Goal: Task Accomplishment & Management: Manage account settings

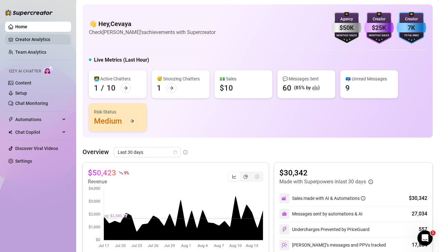
click at [35, 38] on link "Creator Analytics" at bounding box center [40, 39] width 51 height 10
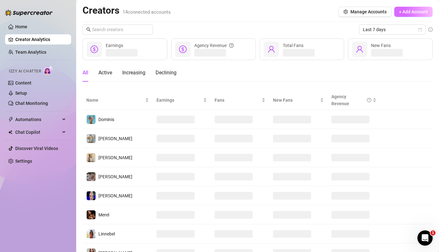
click at [405, 12] on span "+ Add Account" at bounding box center [413, 11] width 29 height 5
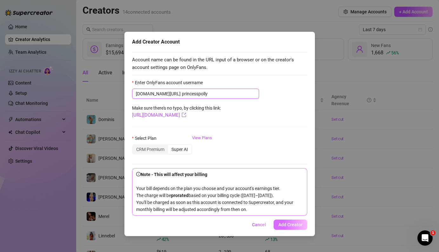
type input "princesspolly"
click at [297, 225] on span "Add Creator" at bounding box center [290, 224] width 24 height 5
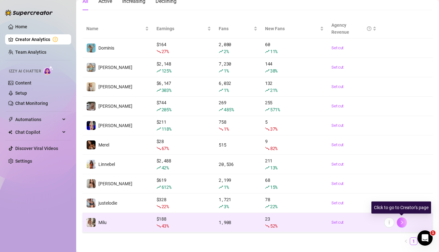
scroll to position [89, 0]
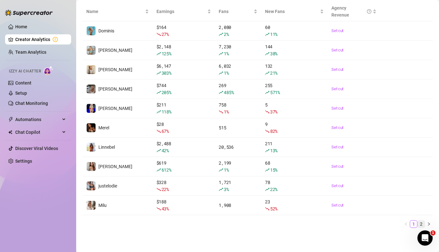
click at [421, 223] on link "2" at bounding box center [421, 223] width 7 height 7
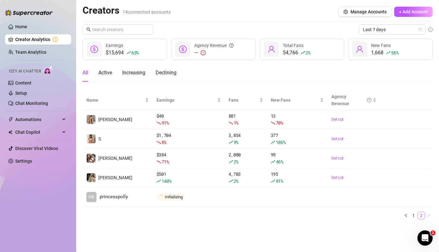
scroll to position [0, 0]
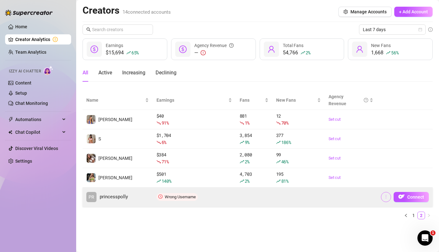
click at [384, 196] on icon "more" at bounding box center [386, 196] width 4 height 4
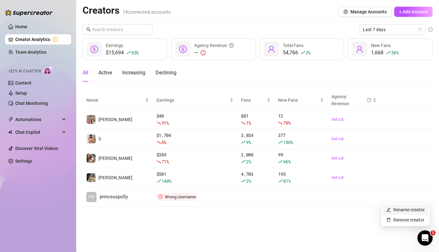
click at [395, 209] on link "Rename creator" at bounding box center [405, 209] width 38 height 5
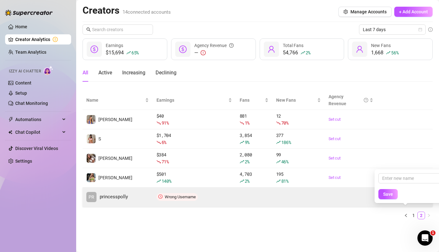
click at [332, 190] on td at bounding box center [351, 196] width 52 height 19
click at [386, 196] on icon "more" at bounding box center [386, 196] width 1 height 3
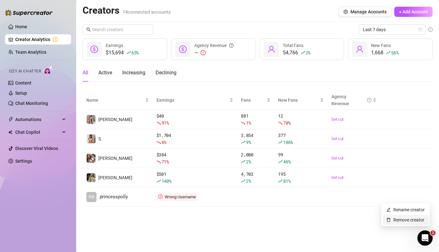
click at [399, 221] on link "Remove creator" at bounding box center [405, 219] width 38 height 5
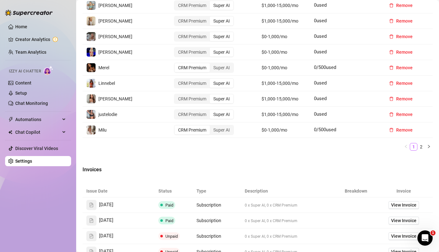
scroll to position [286, 0]
click at [421, 146] on link "2" at bounding box center [421, 146] width 7 height 7
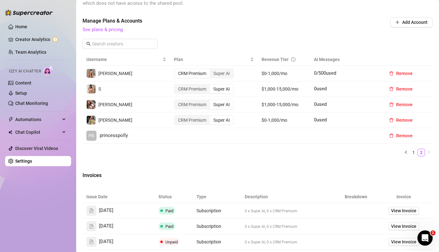
scroll to position [195, 0]
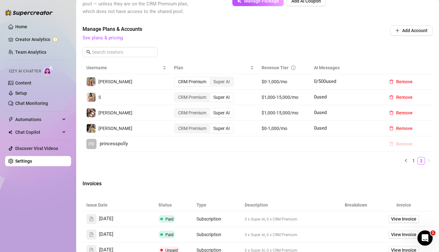
click at [399, 143] on span "Remove" at bounding box center [404, 143] width 17 height 5
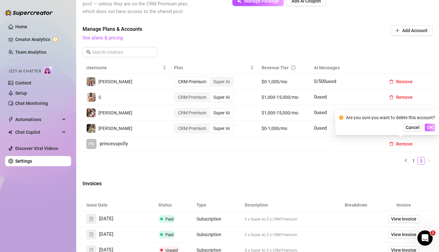
click at [429, 128] on span "OK" at bounding box center [430, 127] width 6 height 5
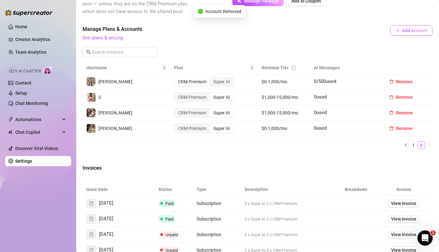
click at [406, 27] on button "Add Account" at bounding box center [411, 30] width 43 height 10
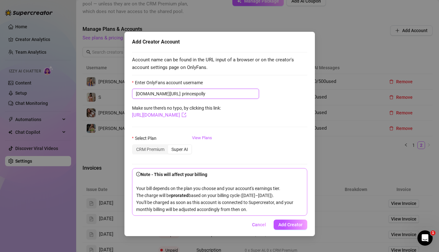
drag, startPoint x: 205, startPoint y: 94, endPoint x: 155, endPoint y: 94, distance: 49.8
click at [155, 94] on span "onlyfans.com/ princespolly" at bounding box center [195, 94] width 127 height 10
paste input "yy"
type input "princespollyyy"
click at [294, 225] on span "Add Creator" at bounding box center [290, 224] width 24 height 5
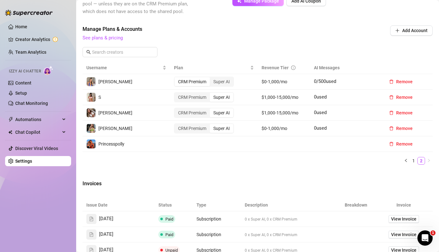
click at [181, 143] on td at bounding box center [214, 144] width 88 height 16
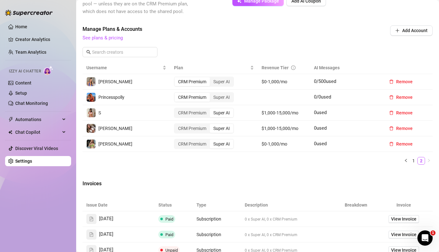
click at [17, 8] on div at bounding box center [29, 9] width 48 height 19
click at [31, 53] on link "Team Analytics" at bounding box center [30, 52] width 31 height 5
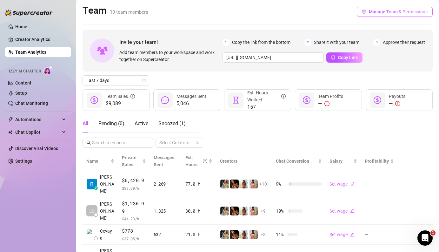
click at [403, 15] on button "Manage Team & Permissions" at bounding box center [395, 12] width 76 height 10
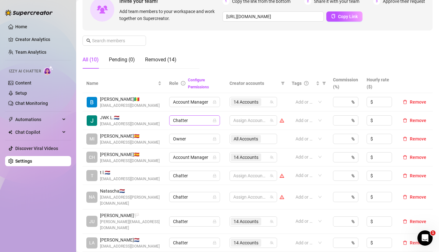
scroll to position [70, 0]
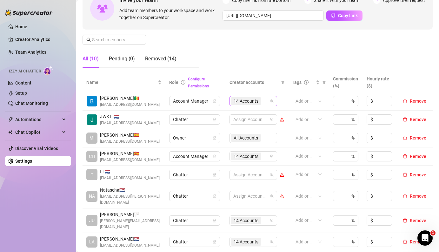
click at [261, 99] on span "14 Accounts" at bounding box center [246, 101] width 30 height 8
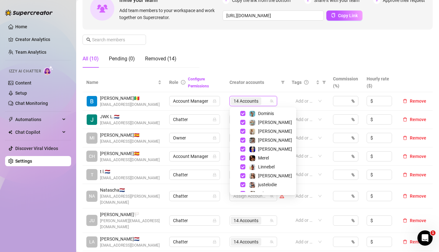
scroll to position [0, 0]
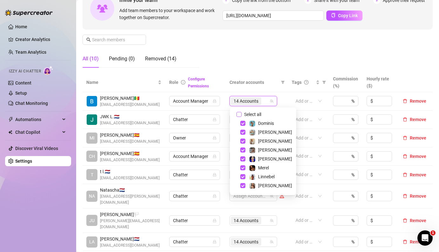
click at [240, 113] on input "Select all" at bounding box center [239, 114] width 5 height 5
checkbox input "true"
click at [245, 58] on div "Manage Team Members Manage your team members, their commission and hourly rate,…" at bounding box center [258, 20] width 350 height 106
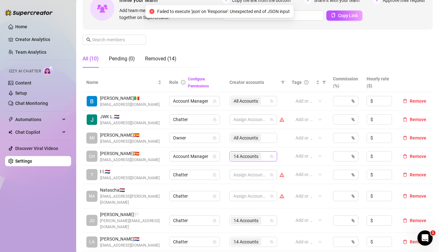
click at [268, 157] on div "14 Accounts" at bounding box center [250, 156] width 38 height 9
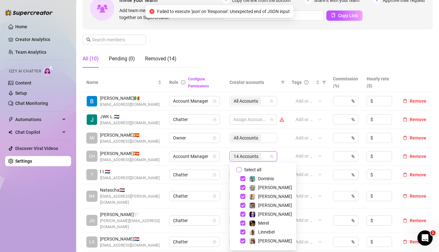
click at [257, 170] on span "Select all" at bounding box center [253, 169] width 22 height 7
click at [242, 170] on input "Select all" at bounding box center [239, 169] width 5 height 5
checkbox input "true"
click at [257, 51] on div "Manage Team Members Manage your team members, their commission and hourly rate,…" at bounding box center [258, 20] width 350 height 106
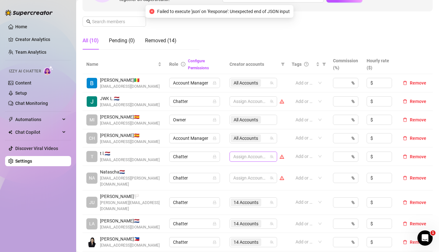
scroll to position [101, 0]
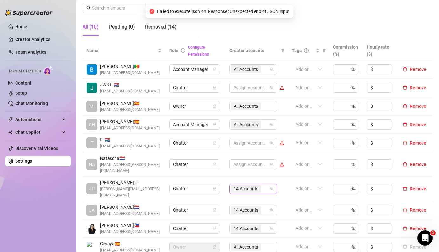
click at [267, 184] on div "14 Accounts" at bounding box center [250, 188] width 38 height 9
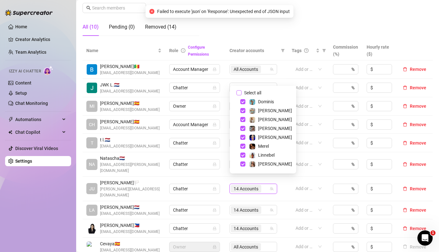
click at [250, 92] on span "Select all" at bounding box center [253, 92] width 22 height 7
click at [242, 92] on input "Select all" at bounding box center [239, 92] width 5 height 5
checkbox input "true"
click at [260, 206] on span "14 Accounts" at bounding box center [246, 210] width 30 height 8
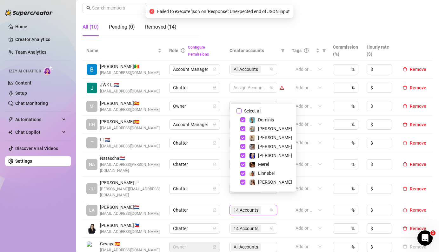
click at [243, 111] on span "Select all" at bounding box center [253, 110] width 22 height 7
click at [242, 111] on input "Select all" at bounding box center [239, 110] width 5 height 5
checkbox input "true"
click at [263, 224] on input "search" at bounding box center [263, 228] width 1 height 8
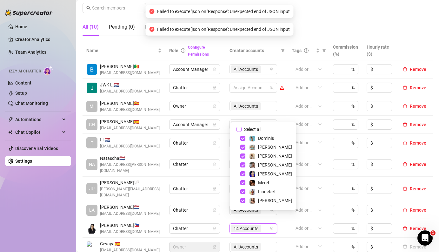
click at [250, 128] on span "Select all" at bounding box center [253, 129] width 22 height 7
click at [242, 128] on input "Select all" at bounding box center [239, 129] width 5 height 5
checkbox input "true"
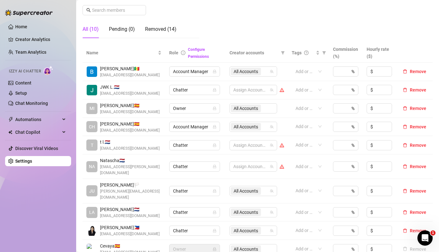
scroll to position [100, 0]
